Goal: Information Seeking & Learning: Learn about a topic

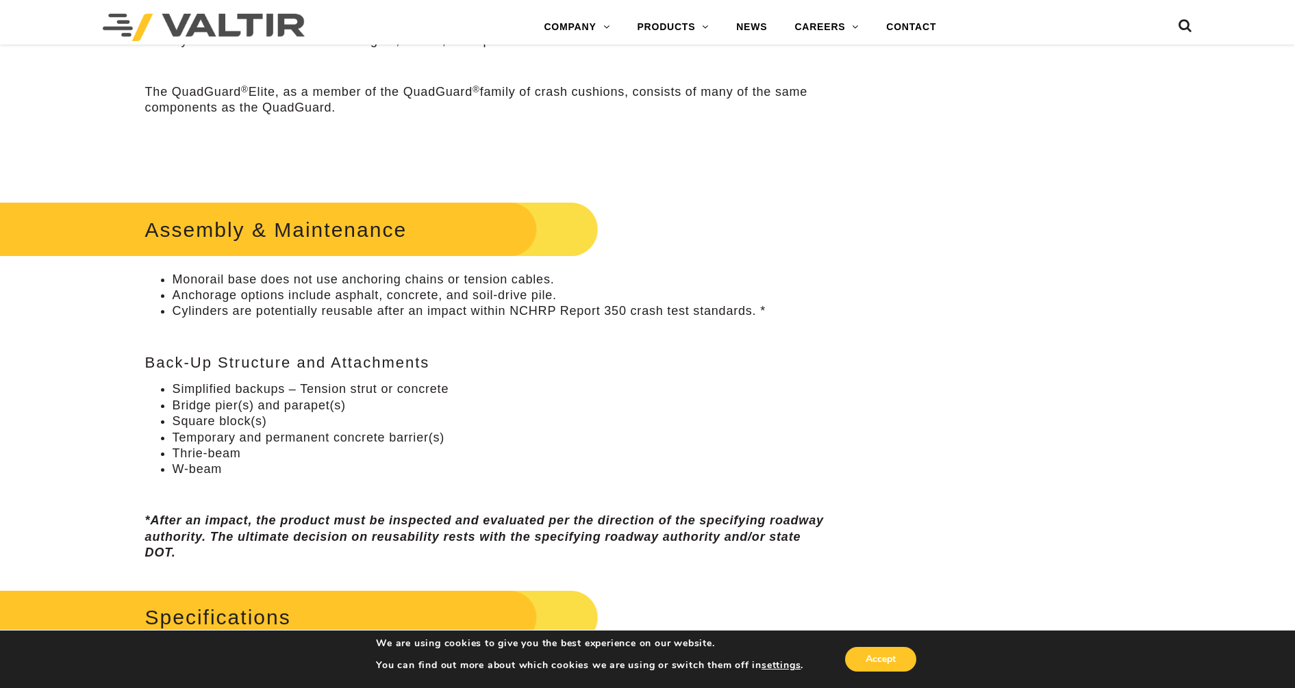
scroll to position [816, 0]
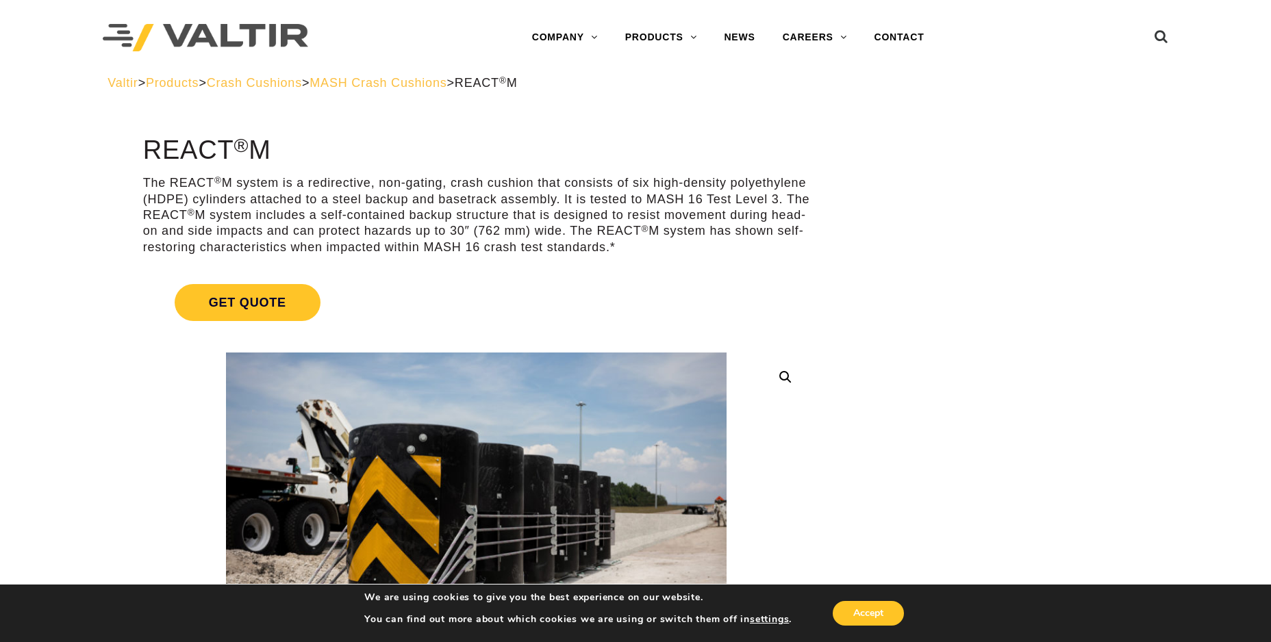
scroll to position [86, 0]
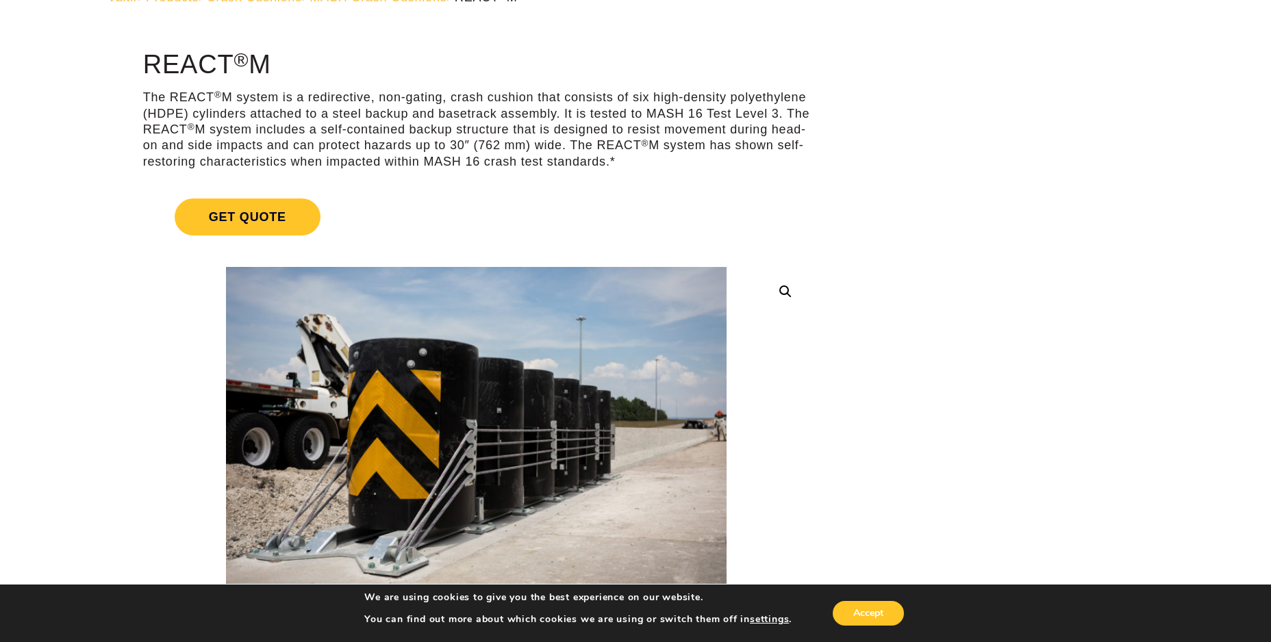
click at [751, 99] on p "The REACT ® M system is a redirective, non-gating, crash cushion that consists …" at bounding box center [477, 130] width 668 height 80
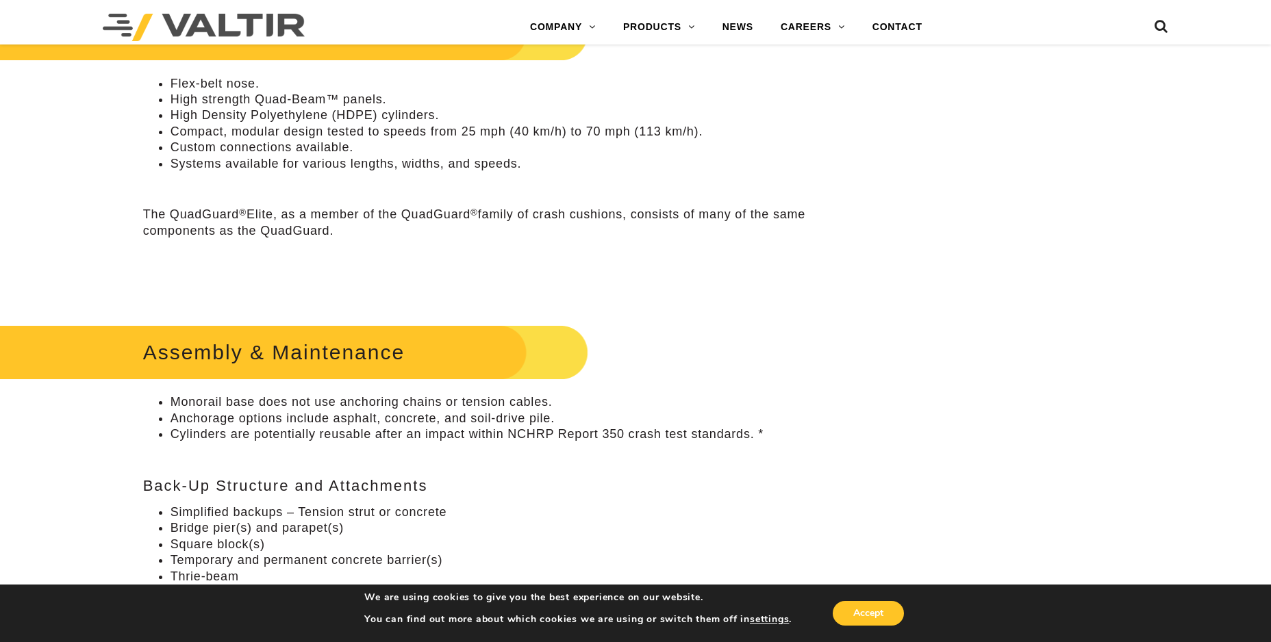
scroll to position [685, 0]
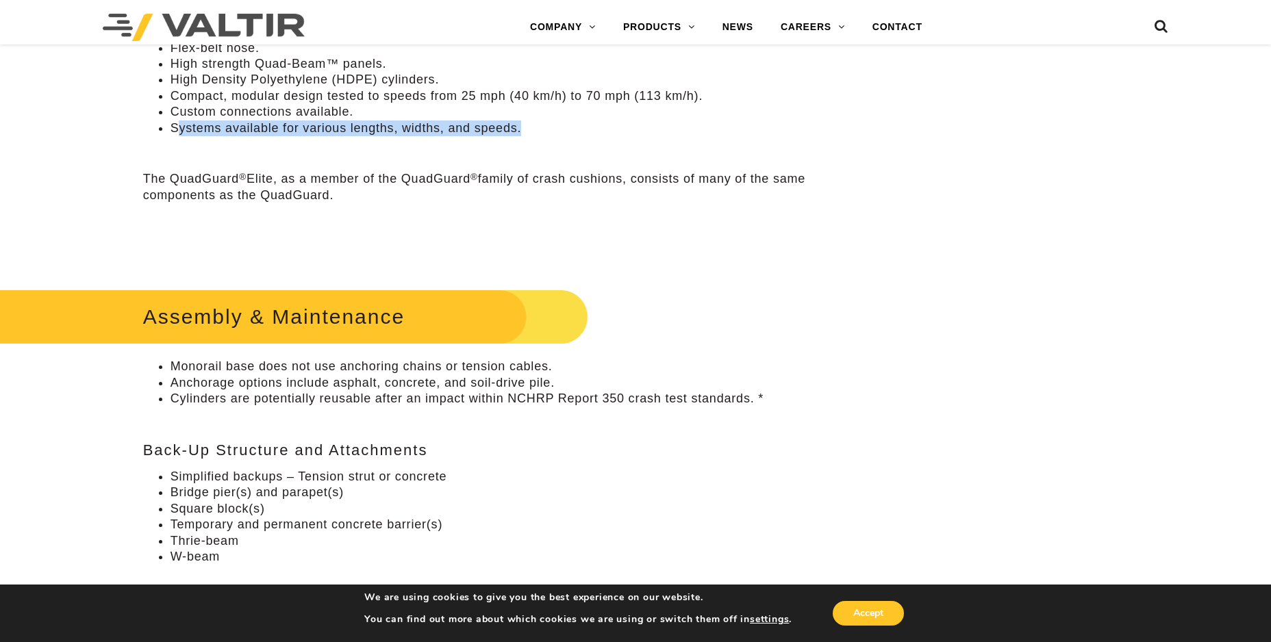
drag, startPoint x: 179, startPoint y: 125, endPoint x: 572, endPoint y: 124, distance: 392.5
click at [572, 124] on li "Systems available for various lengths, widths, and speeds." at bounding box center [491, 129] width 640 height 16
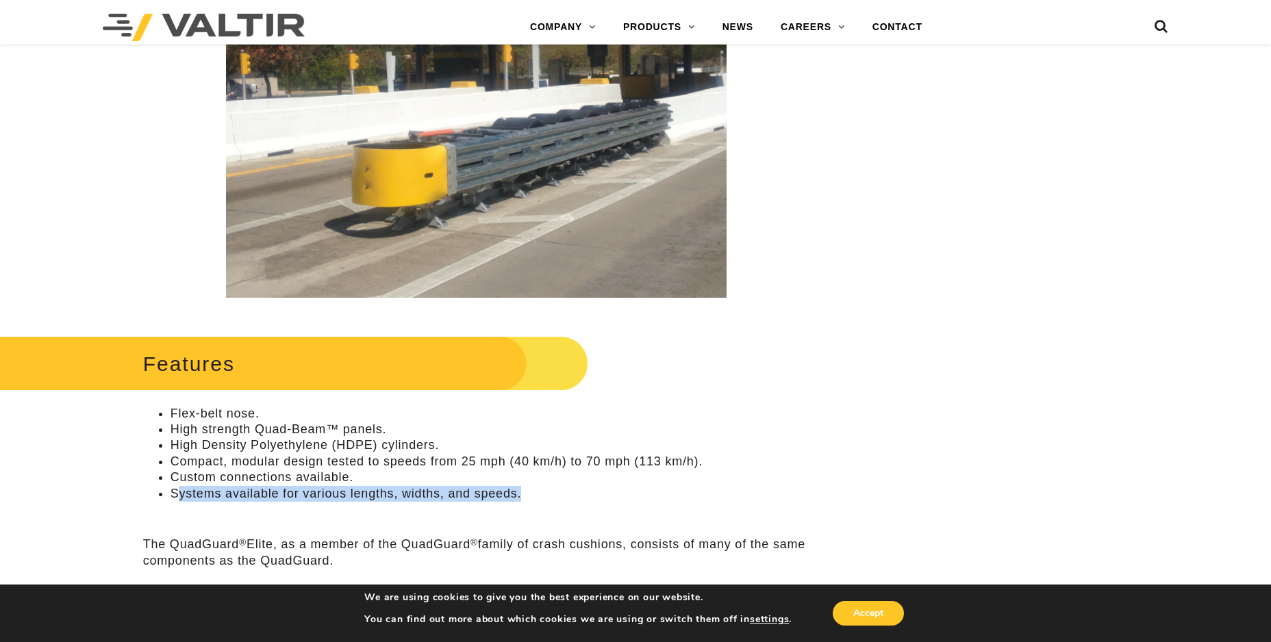
scroll to position [0, 0]
